Goal: Navigation & Orientation: Find specific page/section

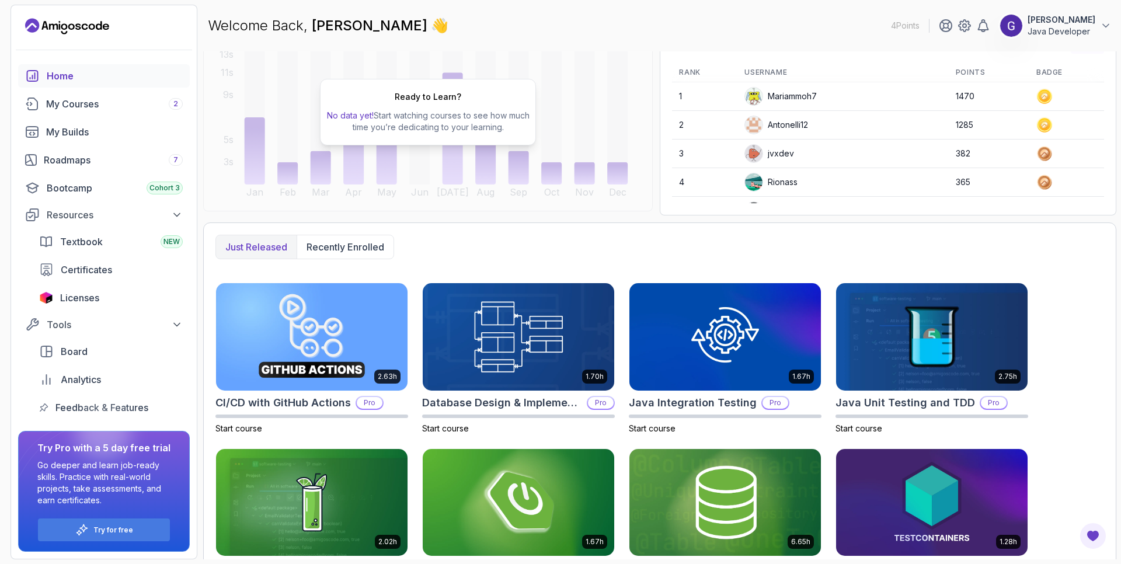
scroll to position [114, 0]
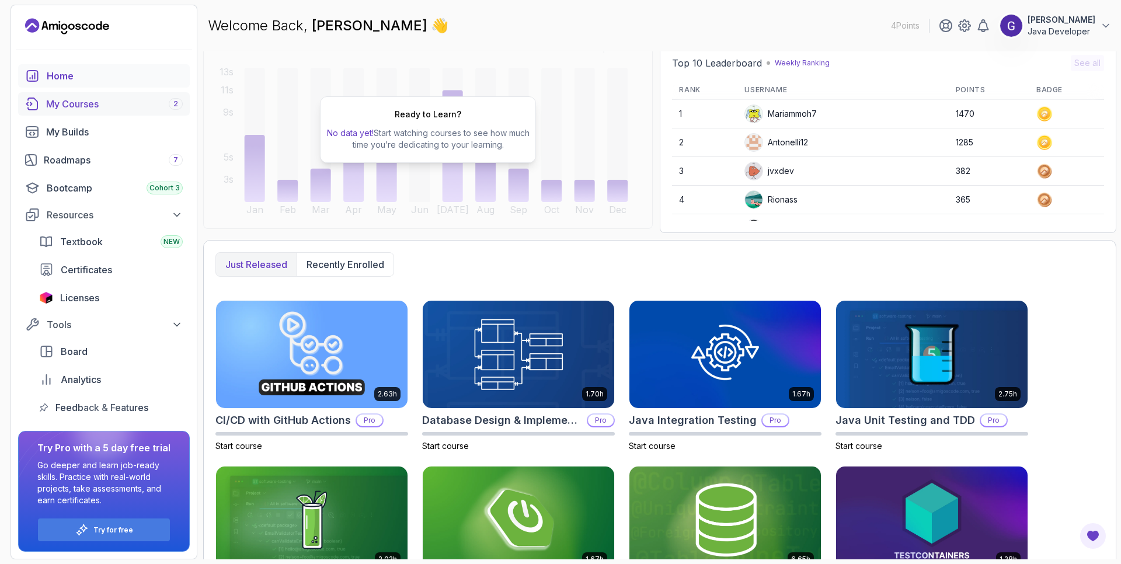
click at [61, 106] on div "My Courses 2" at bounding box center [114, 104] width 137 height 14
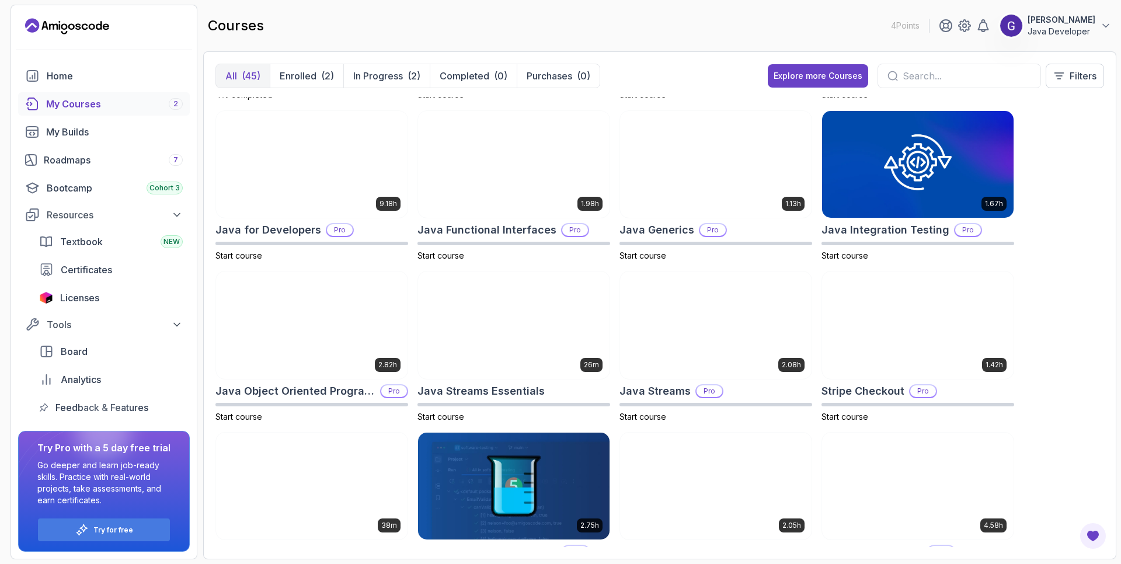
scroll to position [701, 0]
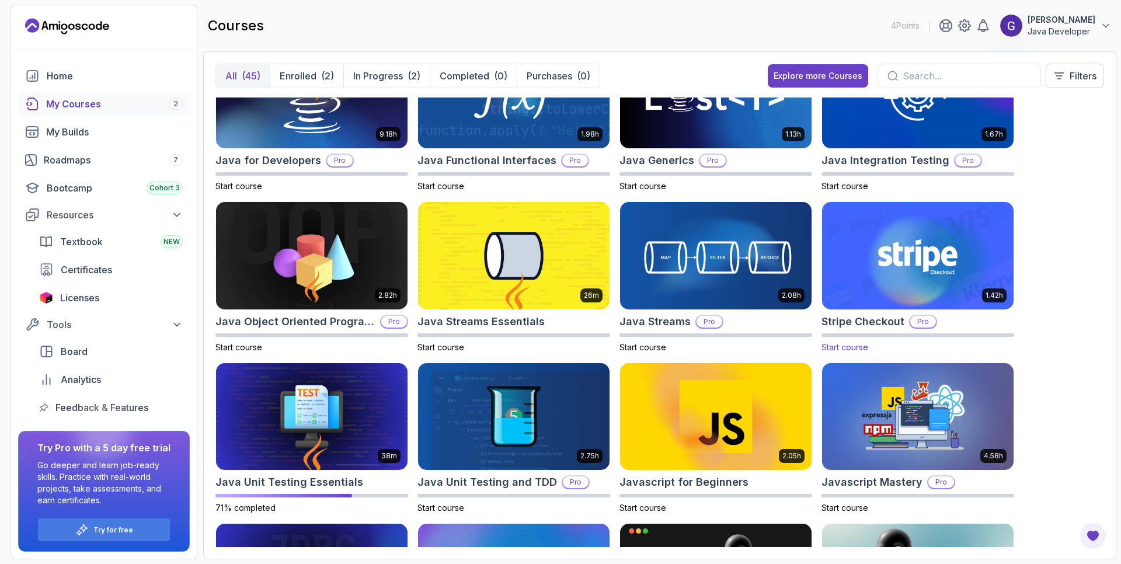
click at [941, 253] on img at bounding box center [917, 256] width 201 height 113
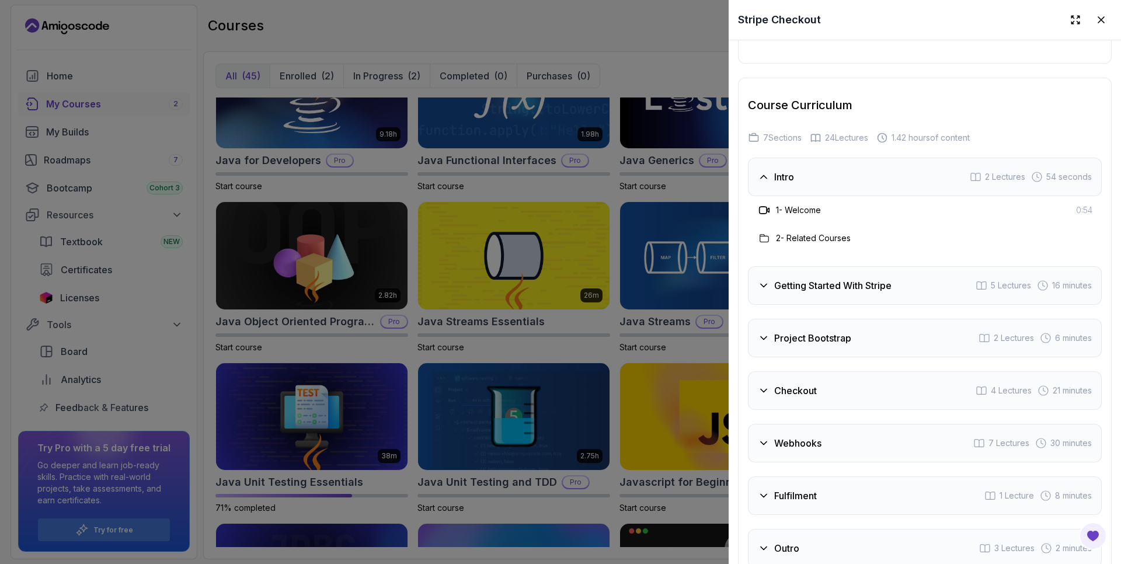
scroll to position [1752, 0]
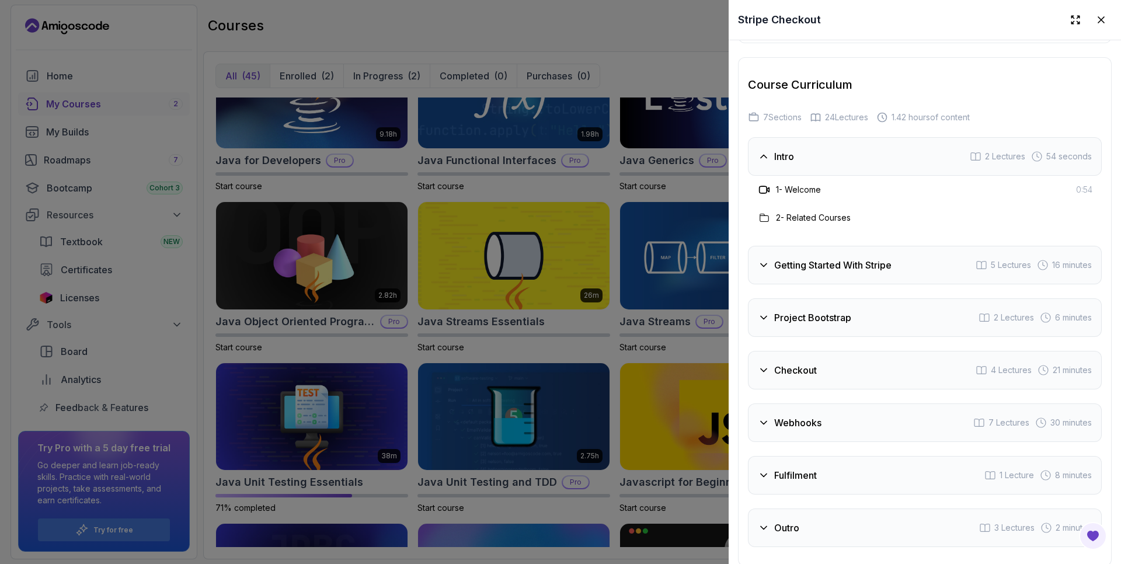
click at [763, 319] on icon at bounding box center [764, 318] width 12 height 12
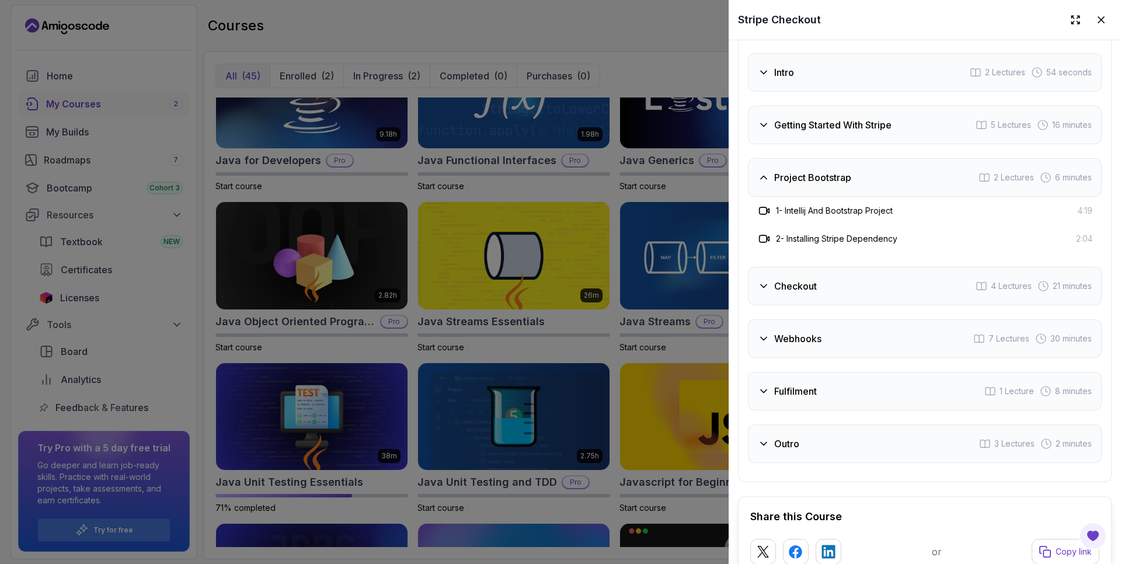
scroll to position [1892, 0]
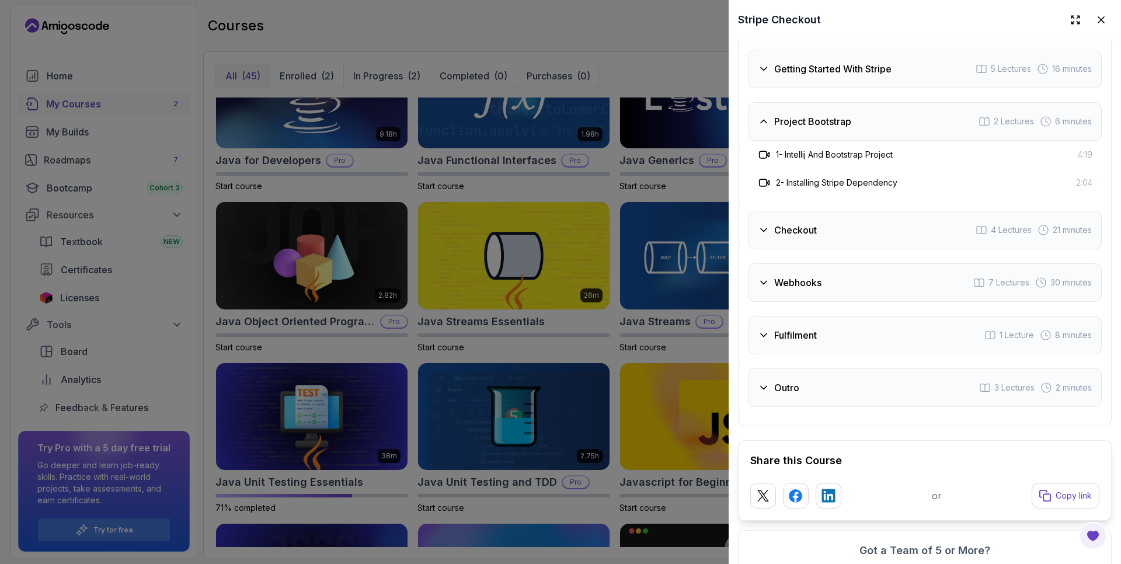
click at [762, 231] on icon at bounding box center [764, 230] width 12 height 12
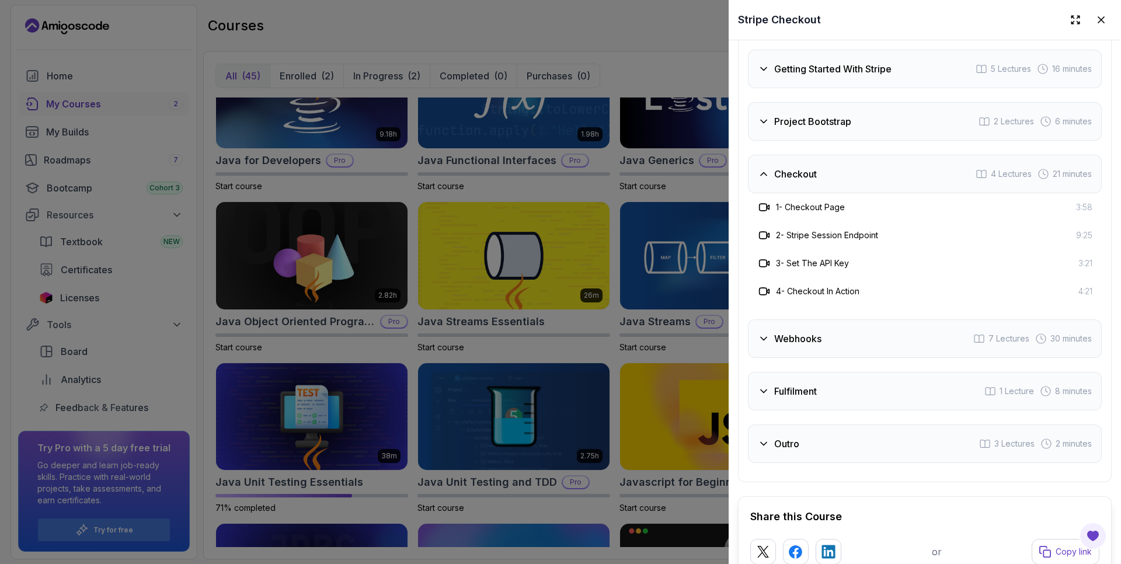
click at [761, 340] on icon at bounding box center [764, 339] width 12 height 12
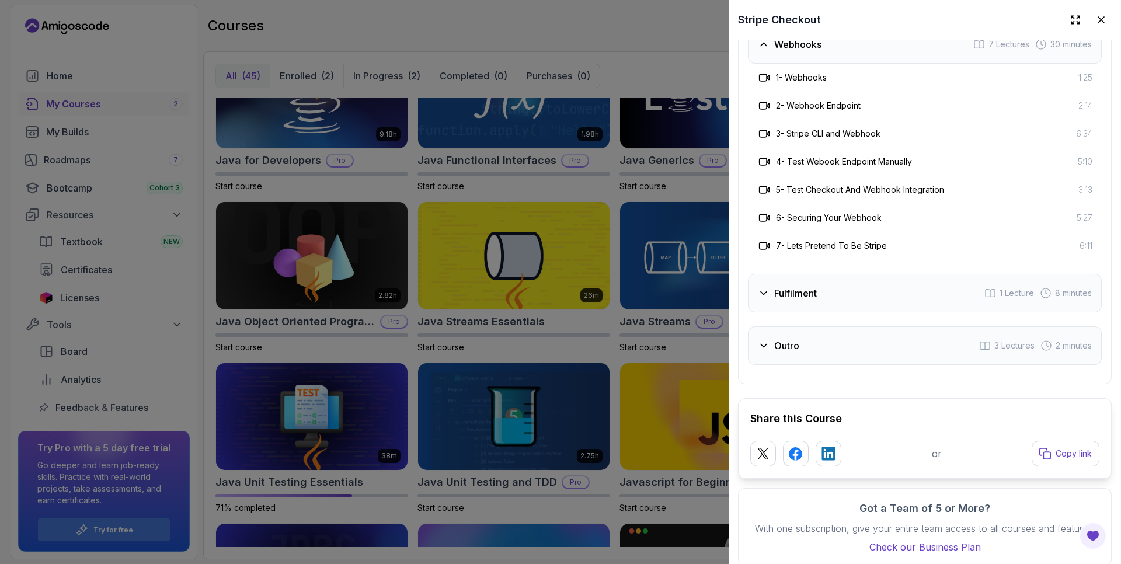
scroll to position [2086, 0]
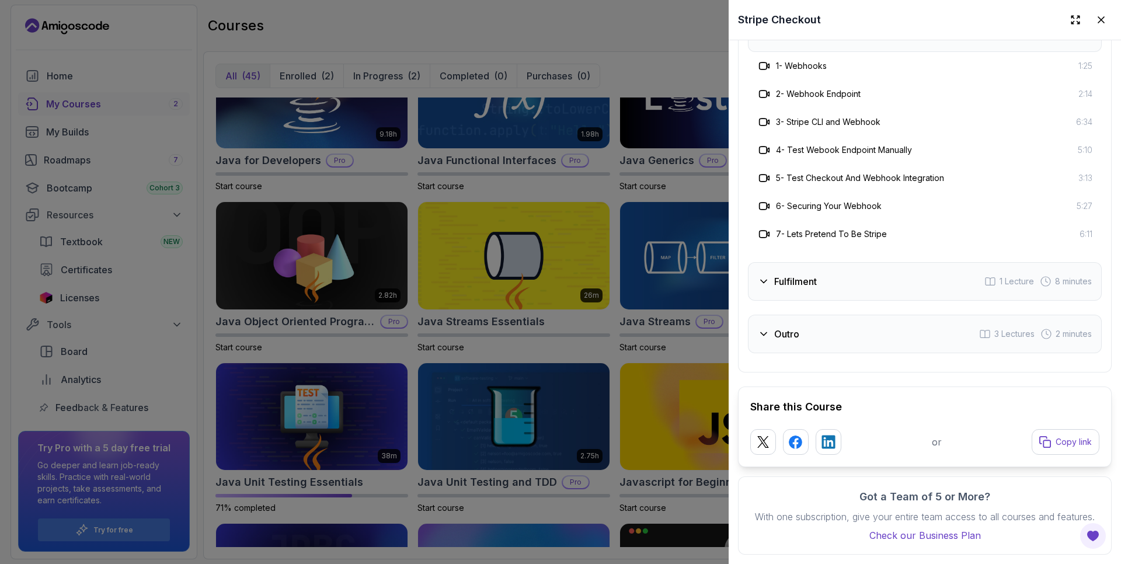
click at [763, 279] on icon at bounding box center [764, 282] width 12 height 12
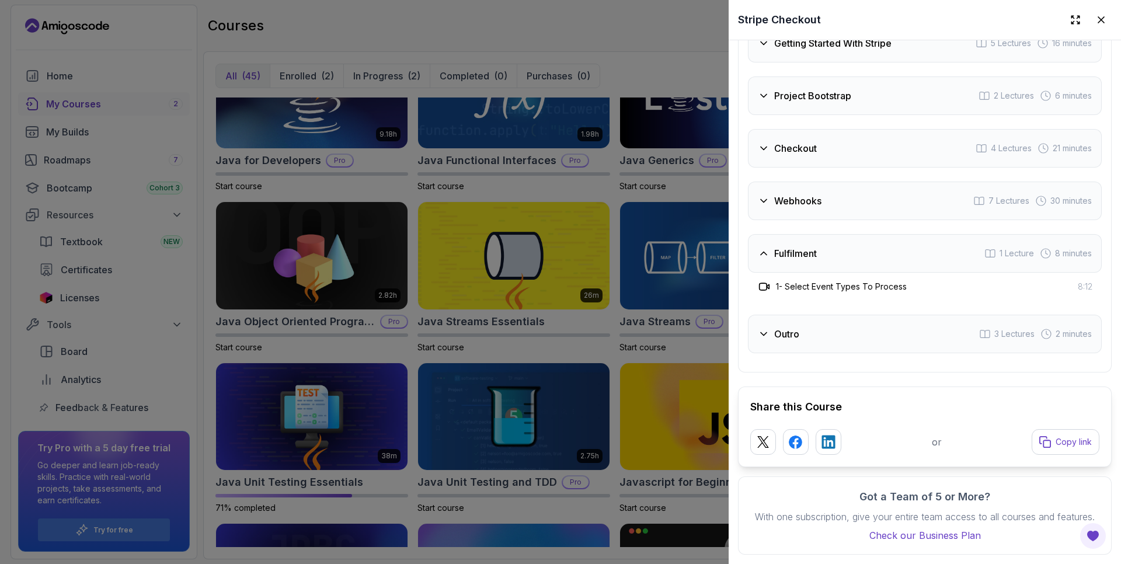
scroll to position [1918, 0]
click at [762, 332] on icon at bounding box center [764, 334] width 12 height 12
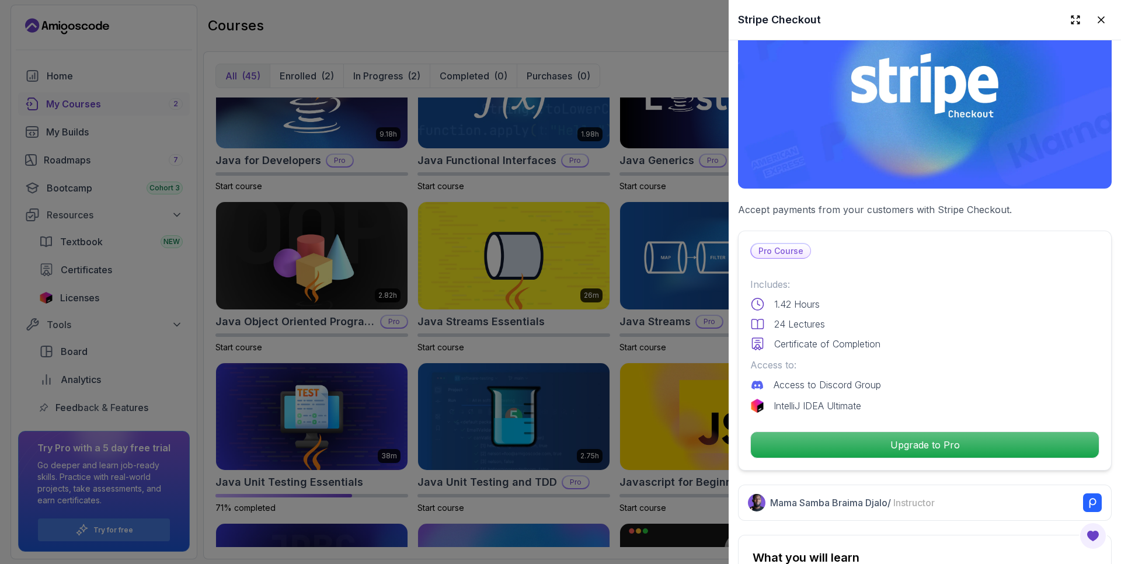
scroll to position [0, 0]
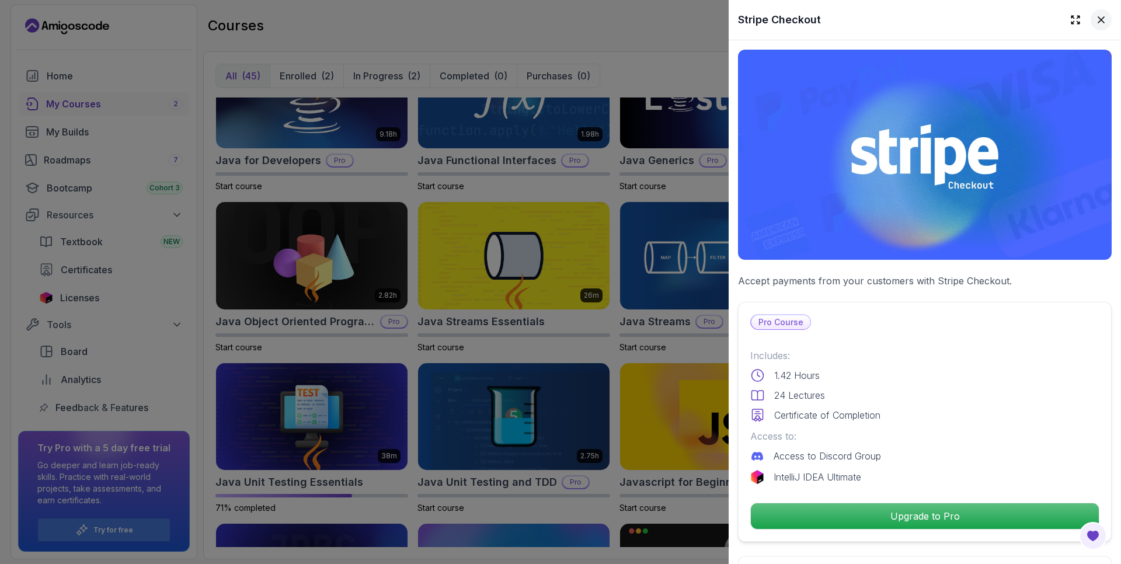
click at [1101, 20] on icon at bounding box center [1101, 20] width 6 height 6
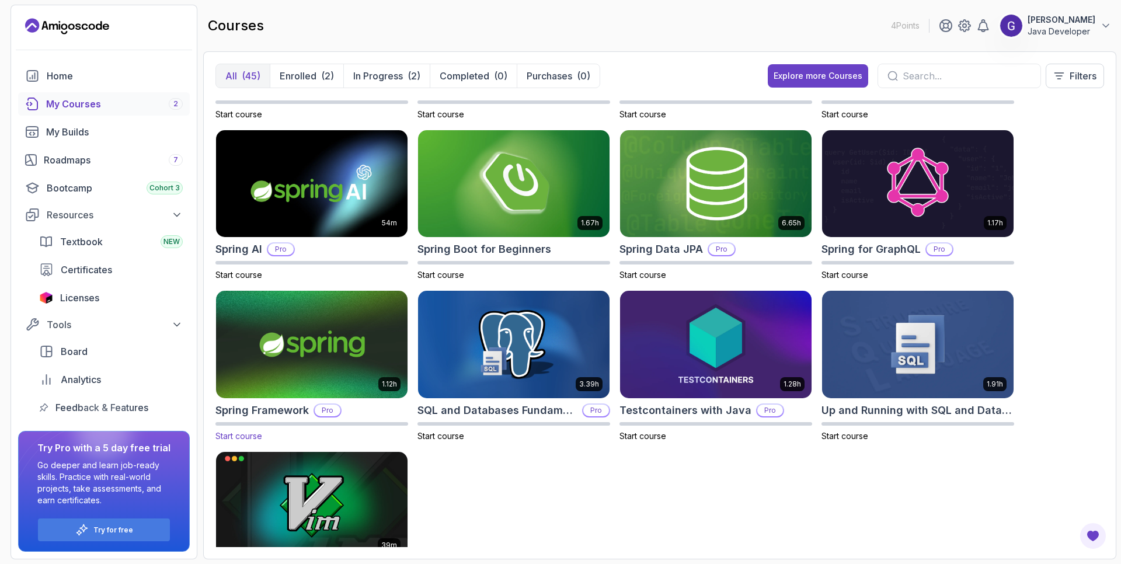
scroll to position [1487, 0]
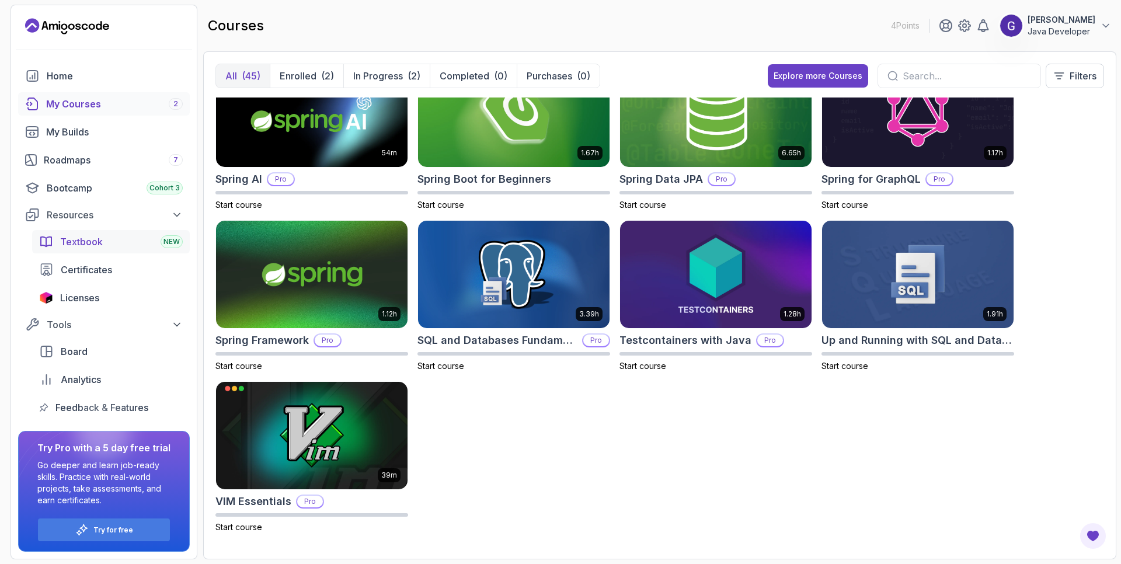
click at [82, 243] on span "Textbook" at bounding box center [81, 242] width 43 height 14
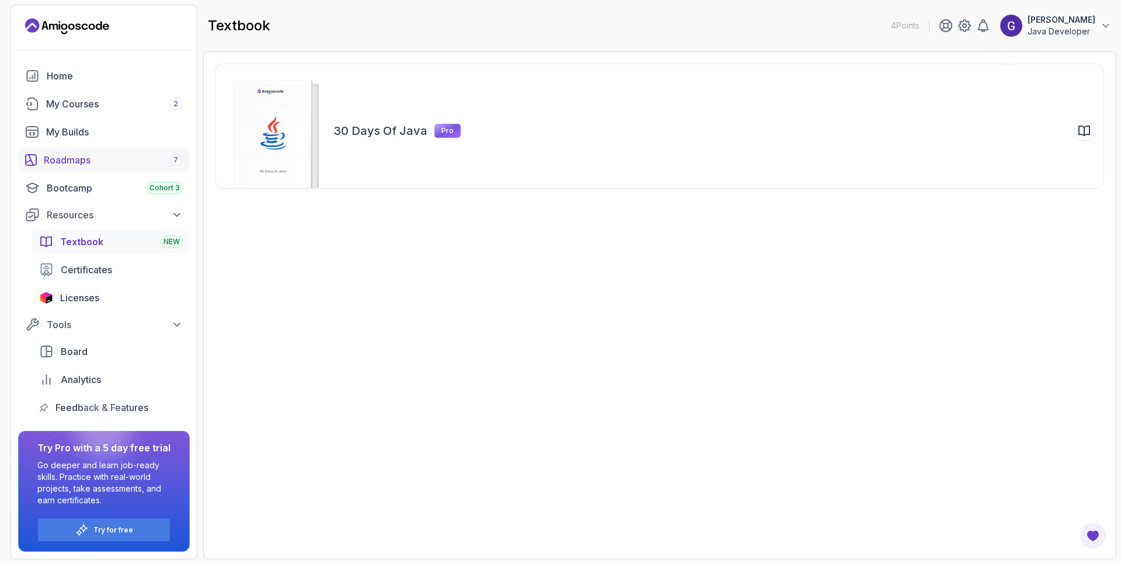
click at [84, 162] on div "Roadmaps 7" at bounding box center [113, 160] width 139 height 14
